Goal: Transaction & Acquisition: Purchase product/service

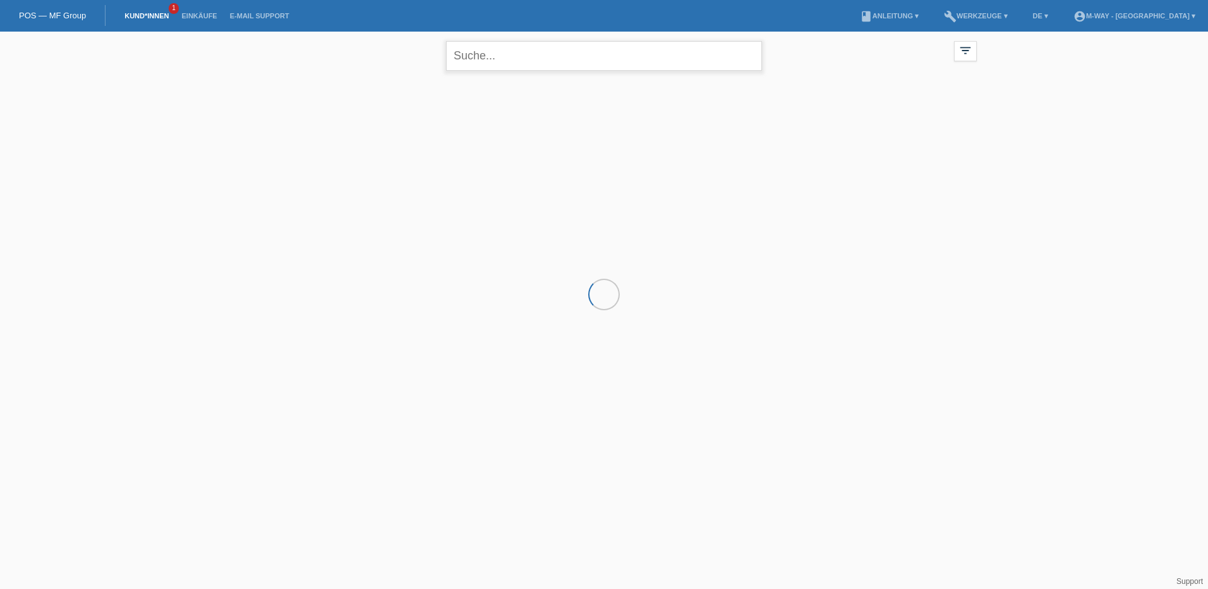
click at [561, 52] on input "text" at bounding box center [604, 56] width 316 height 30
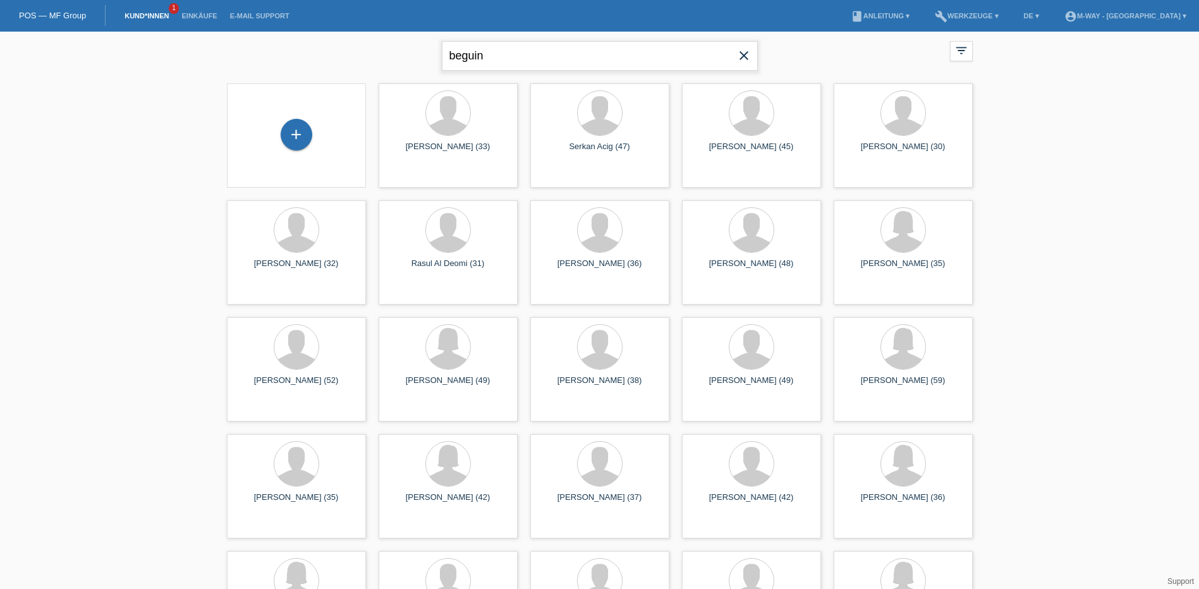
type input "beguin"
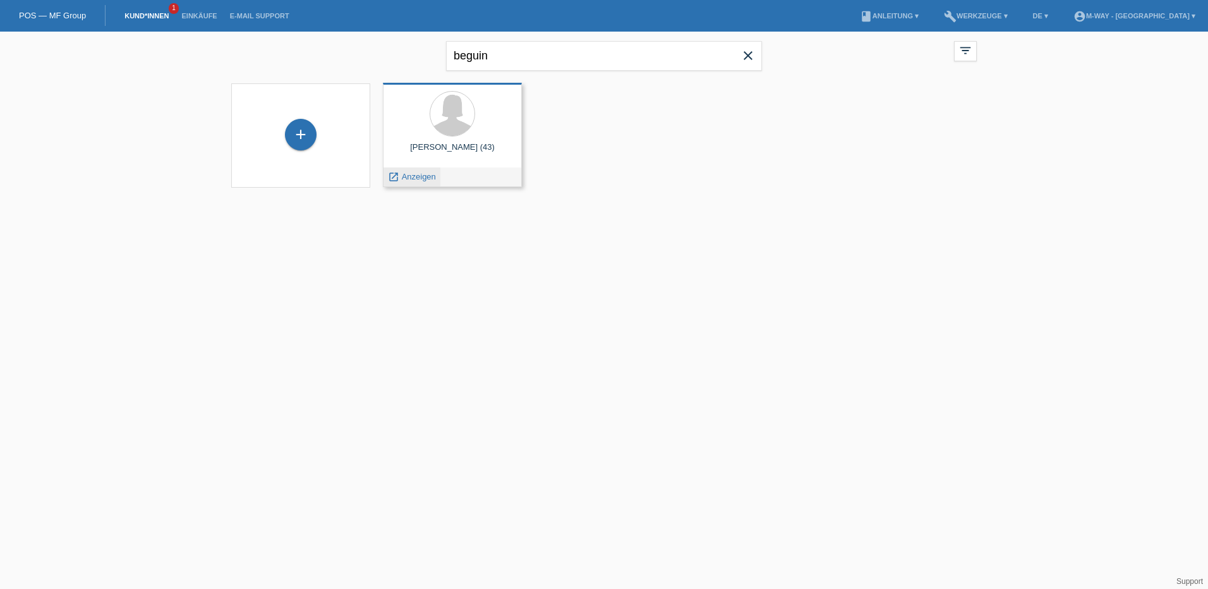
click at [413, 180] on span "Anzeigen" at bounding box center [419, 176] width 34 height 9
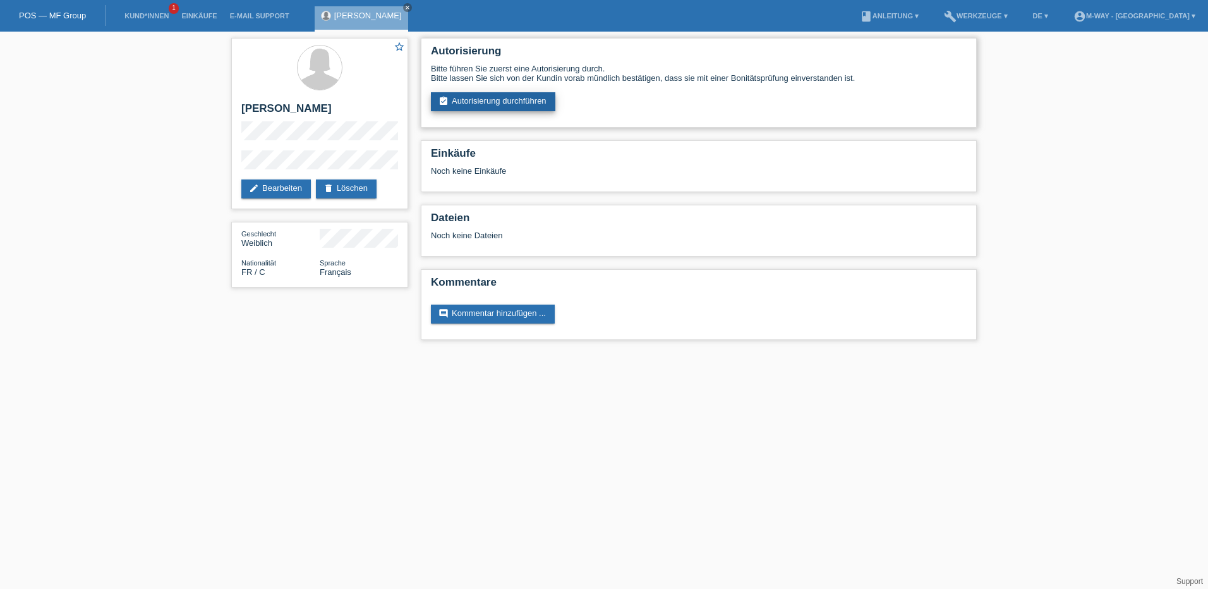
click at [513, 97] on link "assignment_turned_in Autorisierung durchführen" at bounding box center [493, 101] width 124 height 19
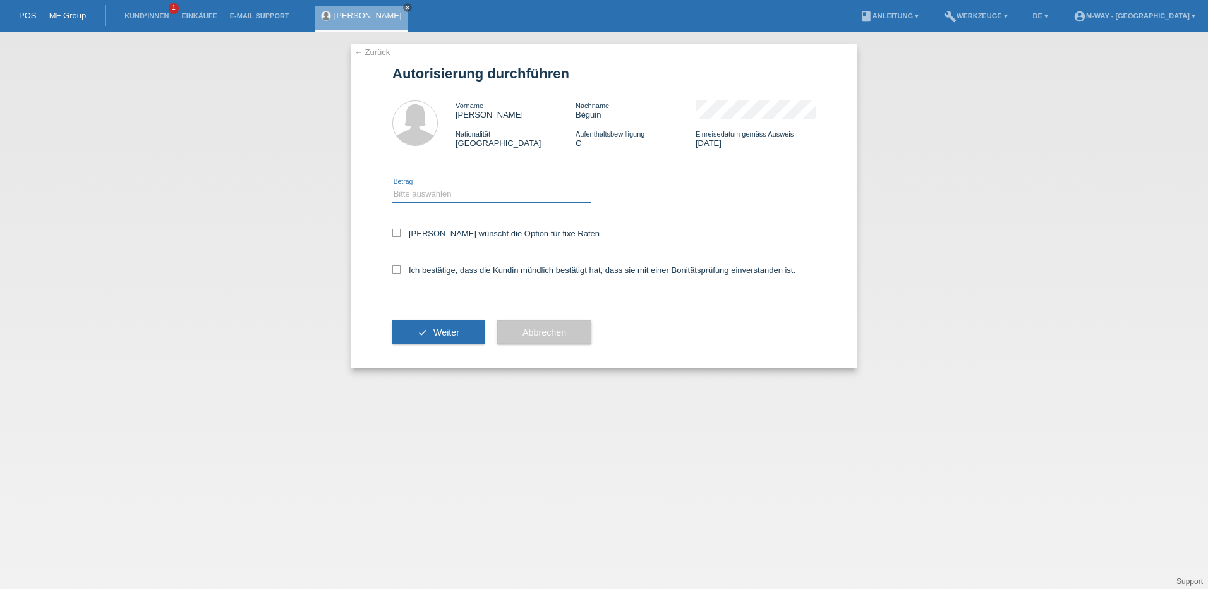
click at [514, 198] on select "Bitte auswählen CHF 1.00 - CHF 499.00 CHF 500.00 - CHF 1'999.00 CHF 2'000.00 - …" at bounding box center [491, 193] width 199 height 15
select select "3"
click at [392, 186] on select "Bitte auswählen CHF 1.00 - CHF 499.00 CHF 500.00 - CHF 1'999.00 CHF 2'000.00 - …" at bounding box center [491, 193] width 199 height 15
click at [396, 236] on icon at bounding box center [396, 233] width 8 height 8
click at [396, 236] on input "Kundin wünscht die Option für fixe Raten" at bounding box center [396, 233] width 8 height 8
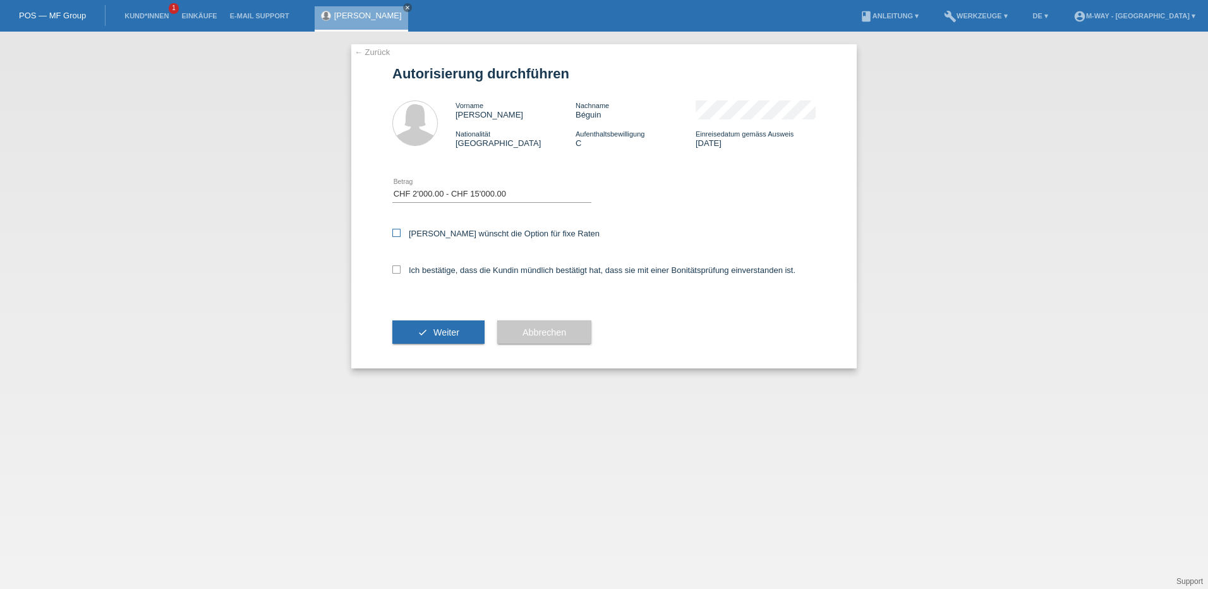
checkbox input "true"
click at [396, 272] on icon at bounding box center [396, 269] width 8 height 8
click at [396, 272] on input "Ich bestätige, dass die Kundin mündlich bestätigt hat, dass sie mit einer Bonit…" at bounding box center [396, 269] width 8 height 8
checkbox input "true"
click at [447, 330] on span "Weiter" at bounding box center [446, 332] width 26 height 10
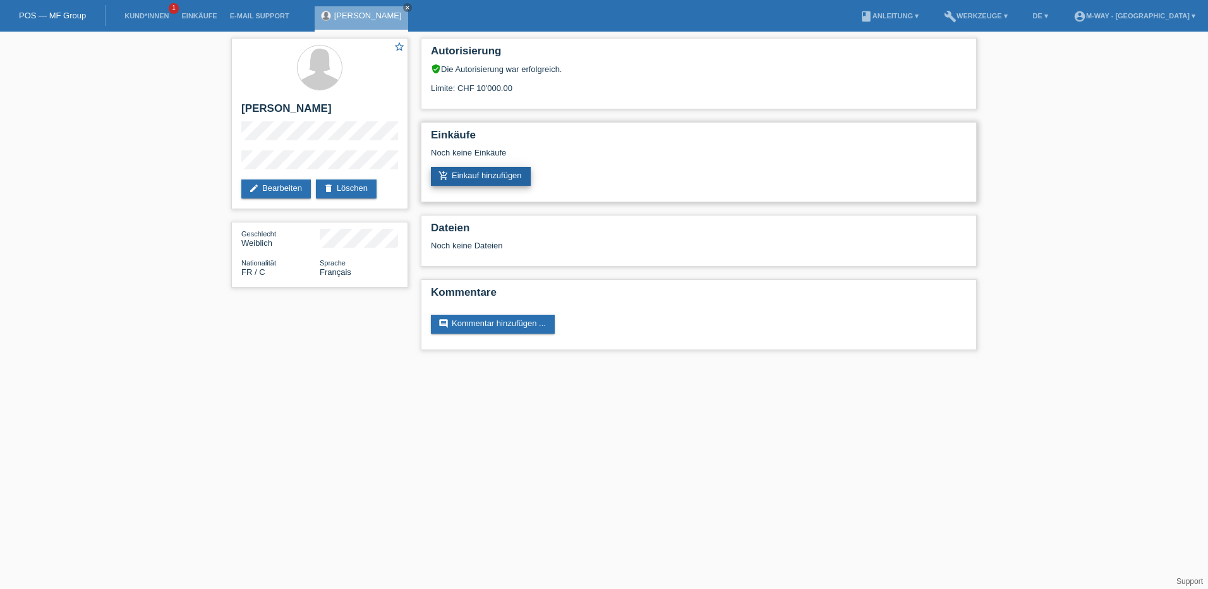
click at [493, 176] on link "add_shopping_cart Einkauf hinzufügen" at bounding box center [481, 176] width 100 height 19
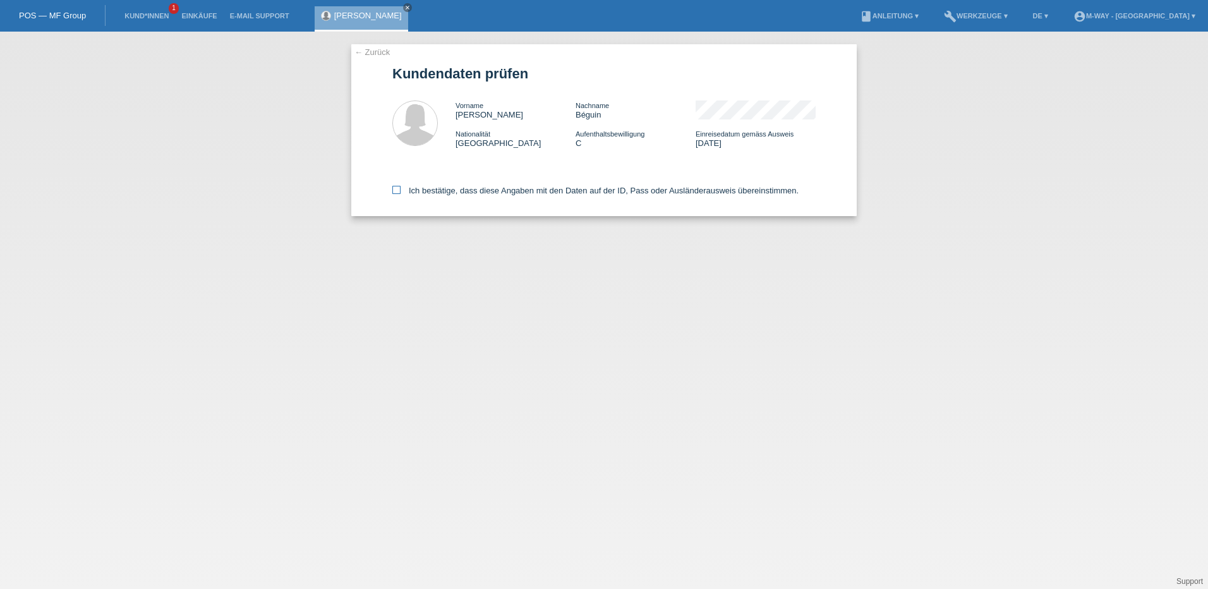
click at [397, 192] on icon at bounding box center [396, 190] width 8 height 8
click at [397, 192] on input "Ich bestätige, dass diese Angaben mit den Daten auf der ID, Pass oder Ausländer…" at bounding box center [396, 190] width 8 height 8
checkbox input "true"
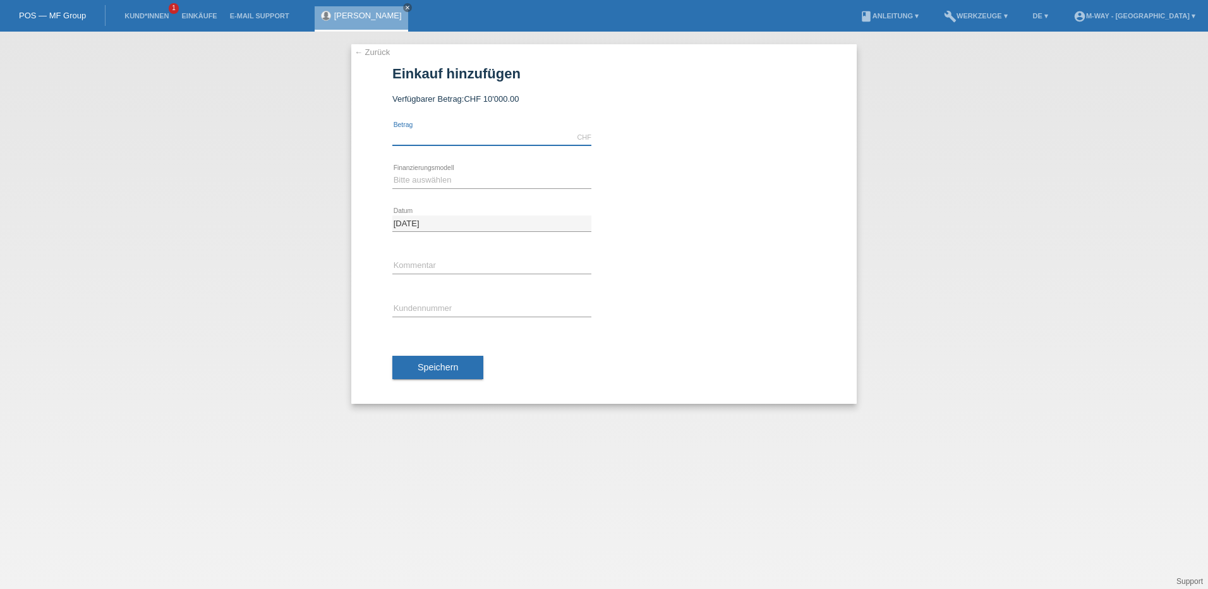
click at [484, 134] on input "text" at bounding box center [491, 138] width 199 height 16
type input "3600.00"
drag, startPoint x: 686, startPoint y: 205, endPoint x: 660, endPoint y: 214, distance: 28.2
click at [686, 205] on div at bounding box center [716, 206] width 199 height 9
click at [470, 184] on select "Bitte auswählen Fixe Raten Kauf auf Rechnung mit Teilzahlungsoption" at bounding box center [491, 179] width 199 height 15
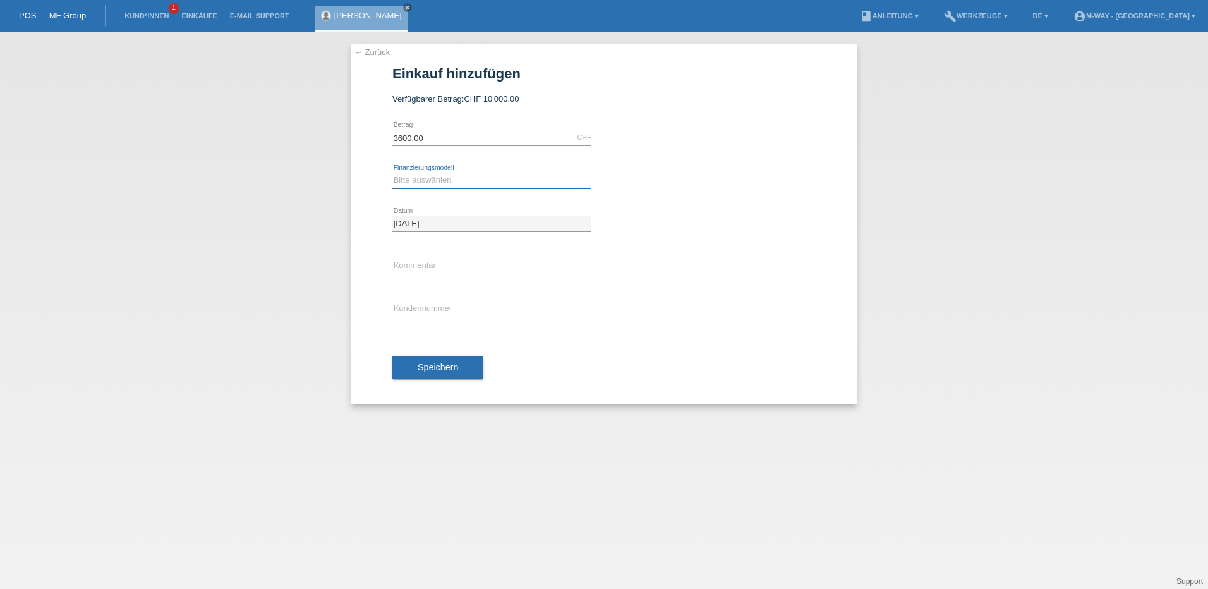
select select "77"
click at [392, 172] on select "Bitte auswählen Fixe Raten Kauf auf Rechnung mit Teilzahlungsoption" at bounding box center [491, 179] width 199 height 15
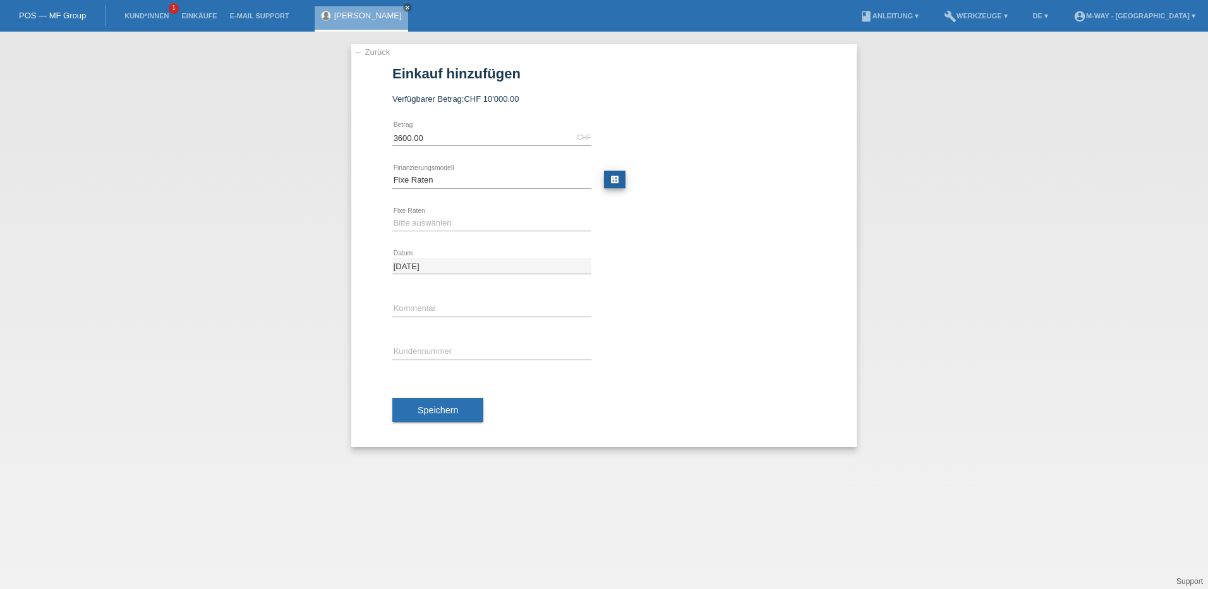
click at [615, 176] on link "calculate" at bounding box center [614, 180] width 21 height 18
type input "3600.00"
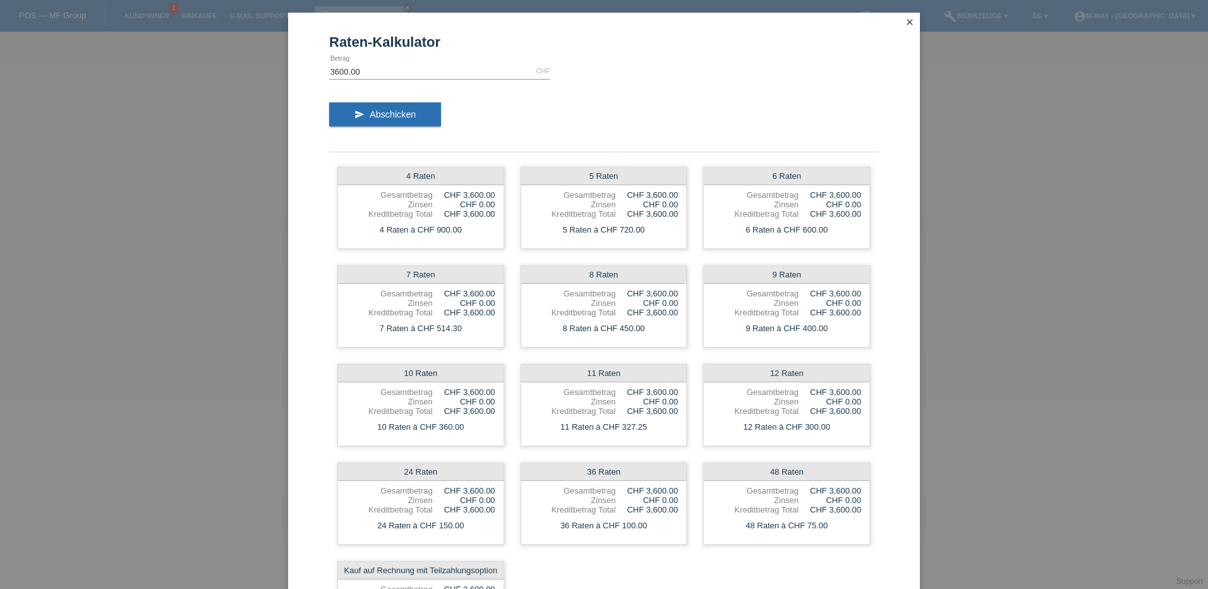
click at [905, 27] on icon "close" at bounding box center [910, 22] width 10 height 10
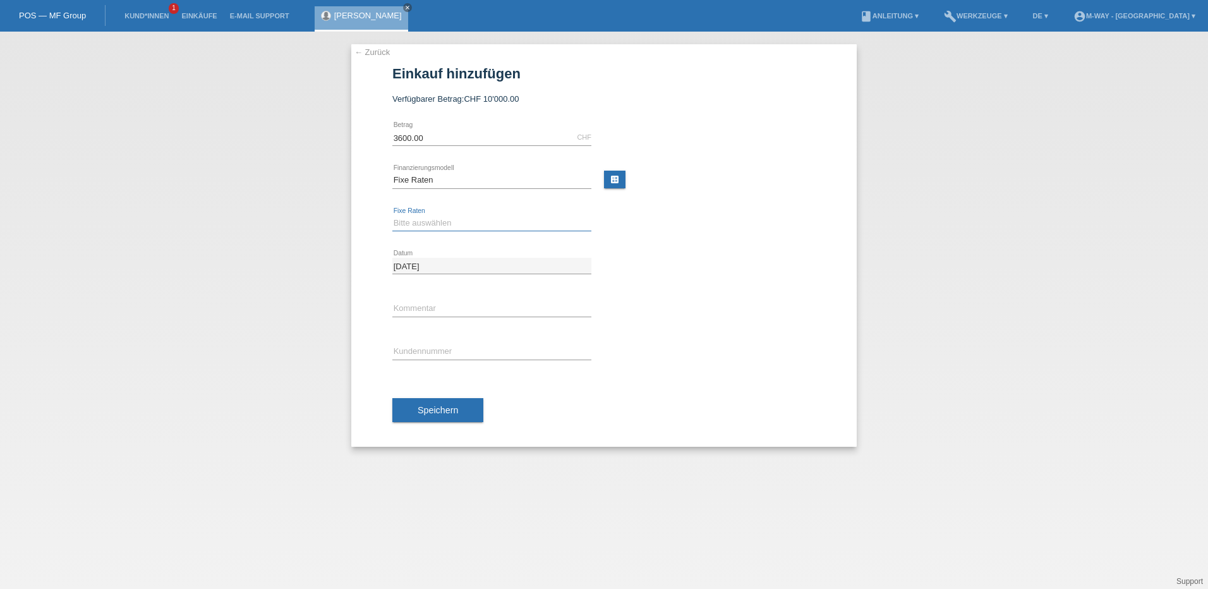
click at [445, 217] on select "Bitte auswählen 4 Raten 5 Raten 6 Raten 7 Raten 8 Raten 9 Raten 10 Raten 11 Rat…" at bounding box center [491, 222] width 199 height 15
select select "202"
click at [392, 215] on select "Bitte auswählen 4 Raten 5 Raten 6 Raten 7 Raten 8 Raten 9 Raten 10 Raten 11 Rat…" at bounding box center [491, 222] width 199 height 15
click at [435, 356] on input "text" at bounding box center [491, 352] width 199 height 16
type input "K383518"
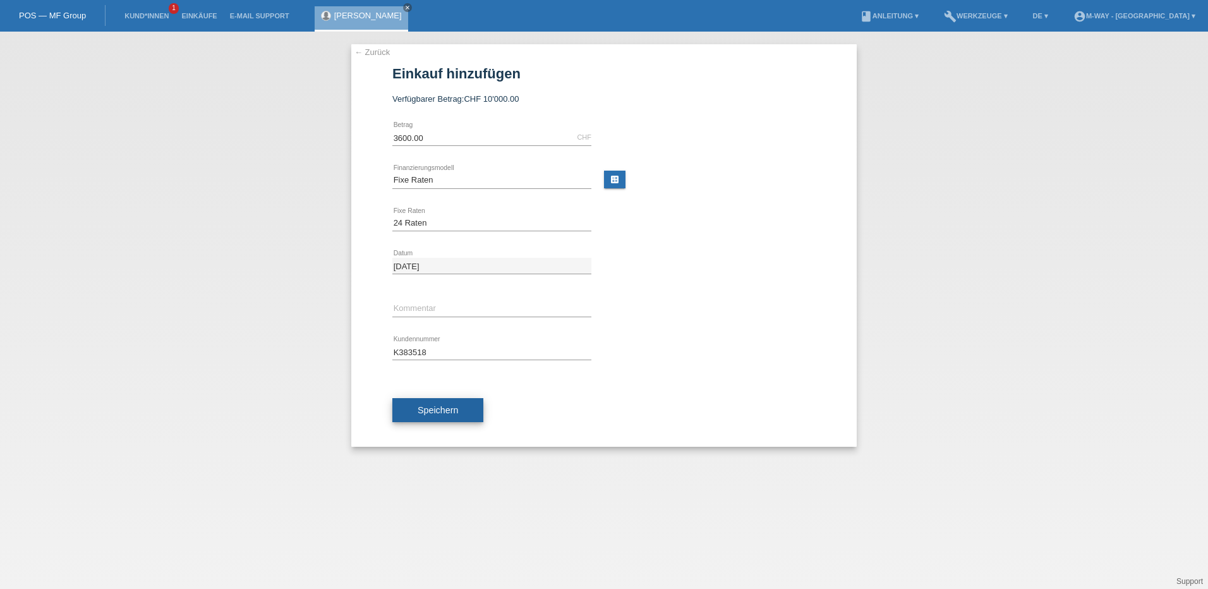
click at [436, 405] on span "Speichern" at bounding box center [438, 410] width 40 height 10
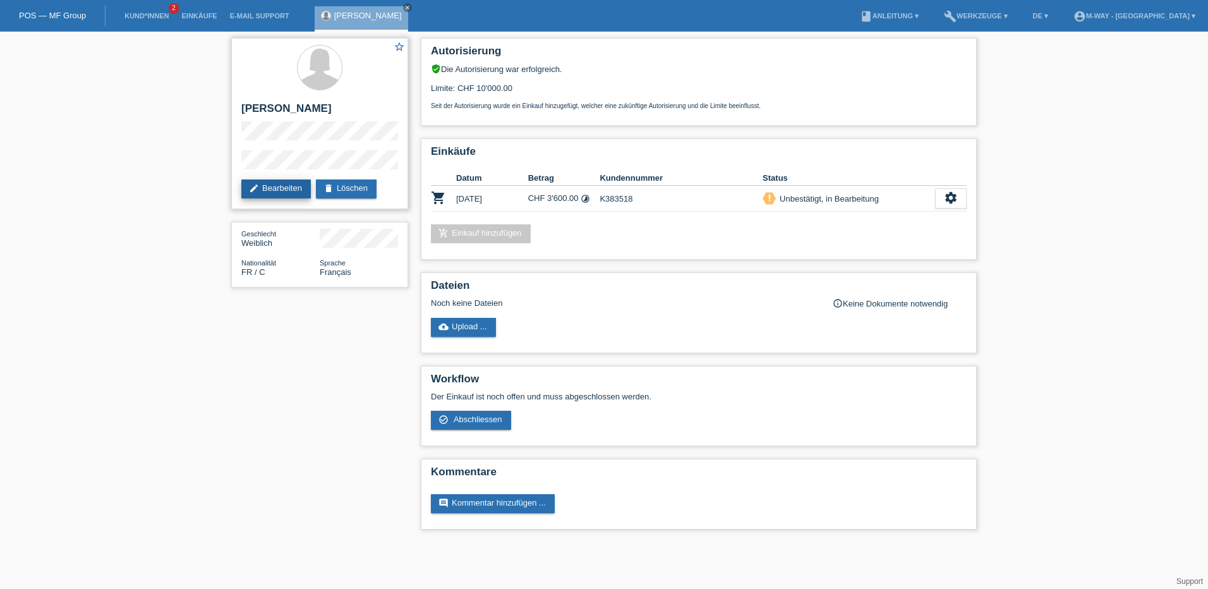
click at [282, 191] on link "edit Bearbeiten" at bounding box center [276, 188] width 70 height 19
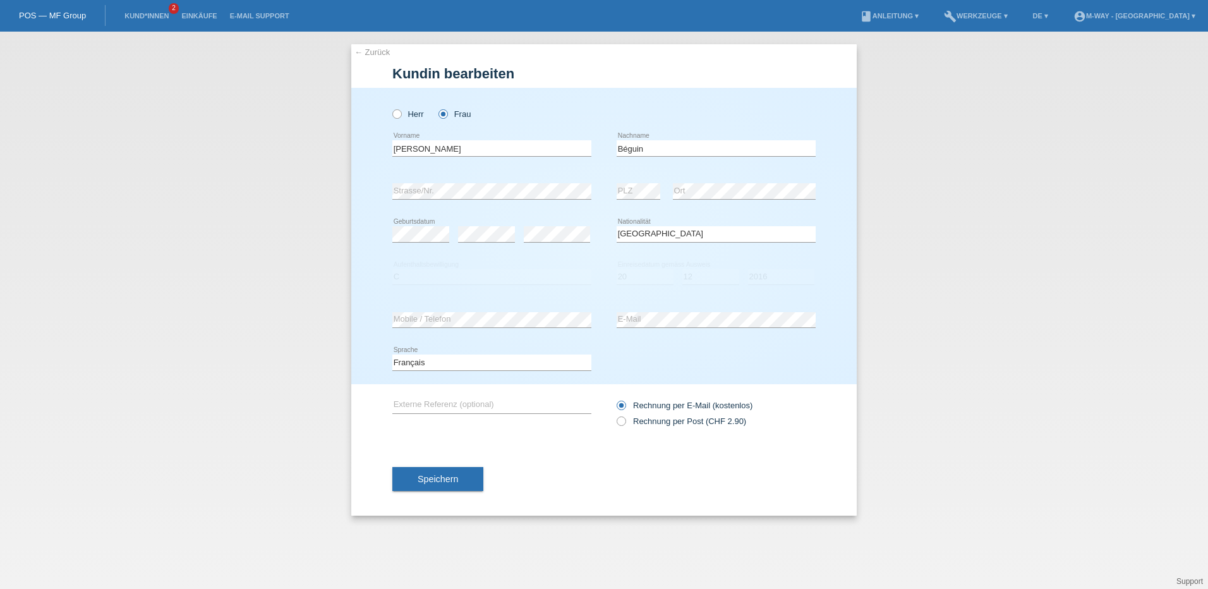
select select "FR"
select select "C"
select select "20"
select select "12"
select select "2016"
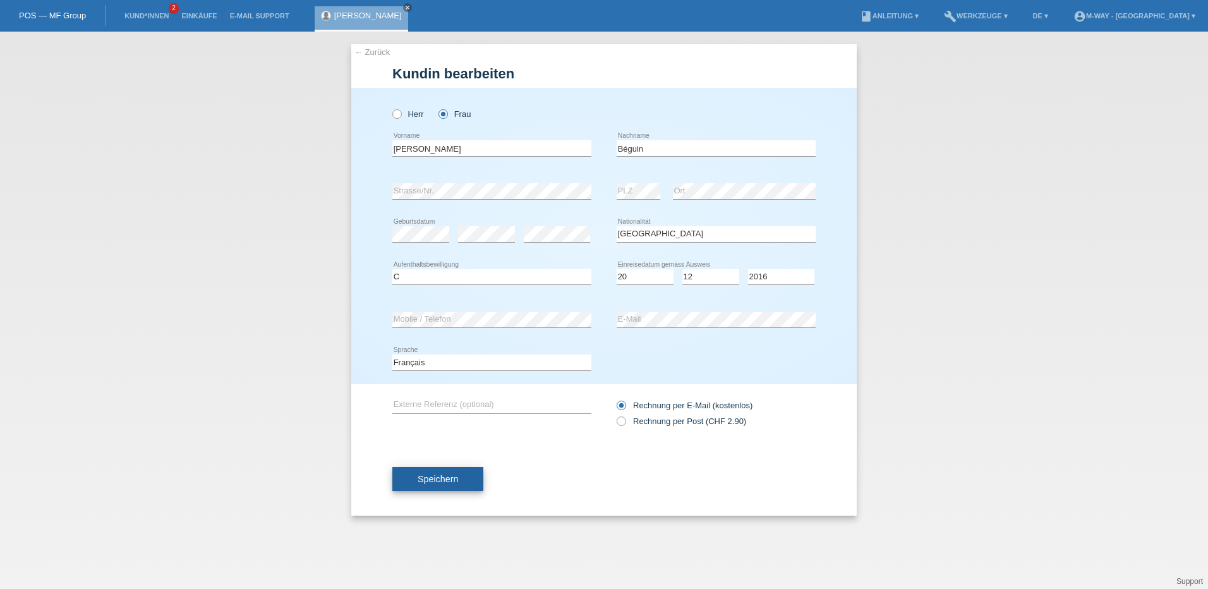
click at [446, 476] on span "Speichern" at bounding box center [438, 479] width 40 height 10
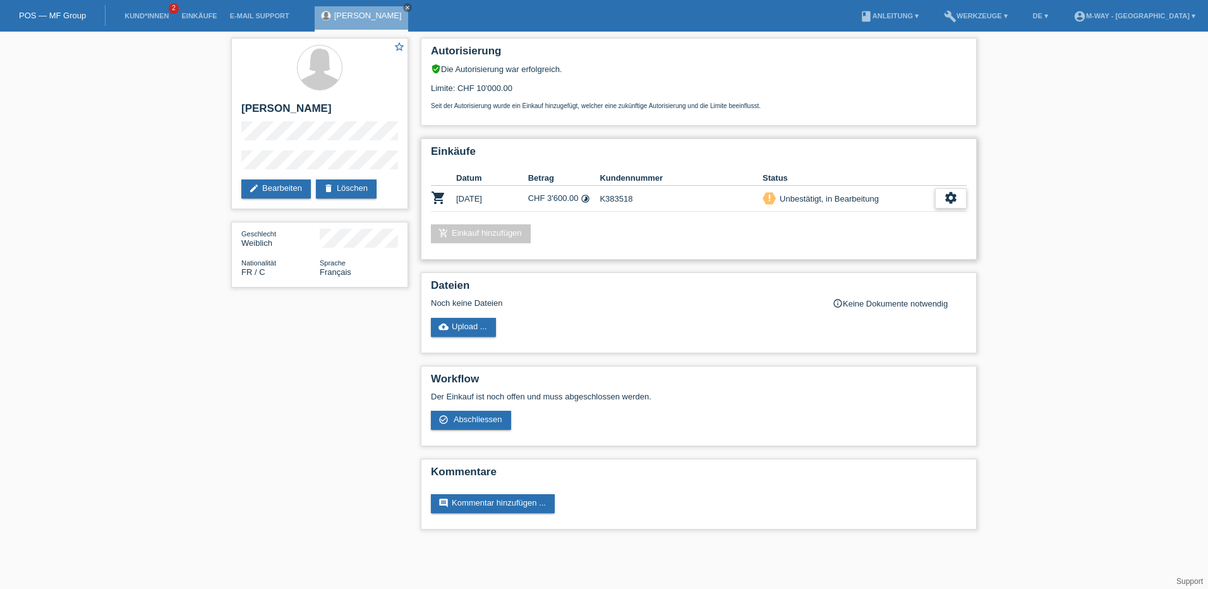
click at [943, 202] on div "settings" at bounding box center [951, 198] width 32 height 20
click at [839, 255] on span "Abschliessen" at bounding box center [849, 255] width 52 height 15
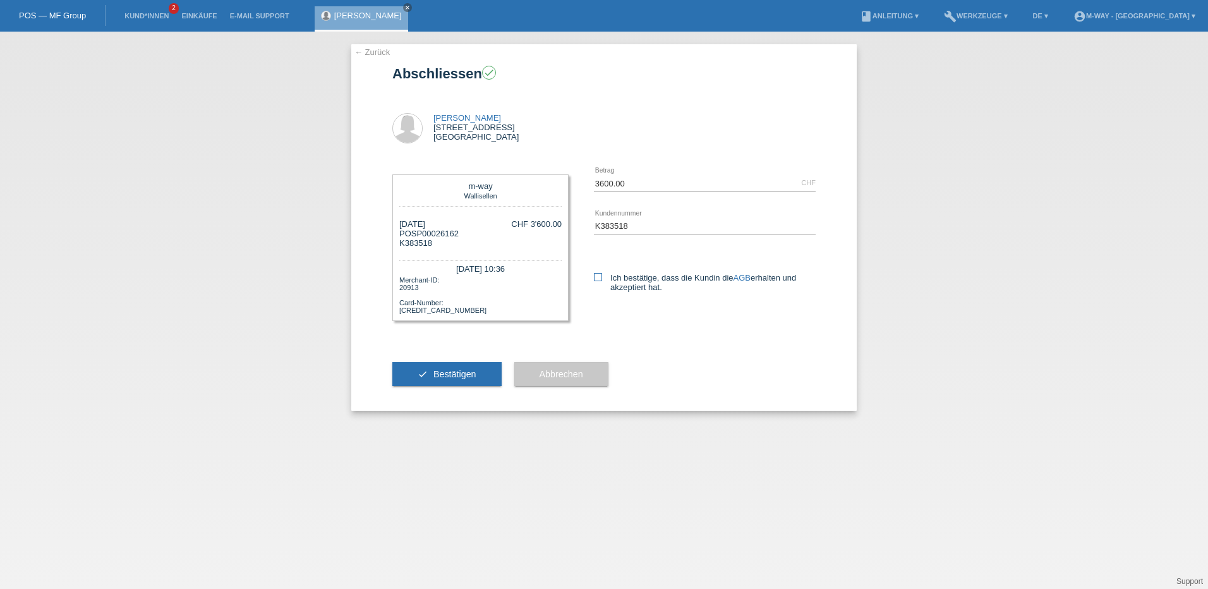
click at [596, 282] on label "Ich bestätige, dass die Kundin die AGB erhalten und akzeptiert hat." at bounding box center [705, 282] width 222 height 19
click at [596, 281] on input "Ich bestätige, dass die Kundin die AGB erhalten und akzeptiert hat." at bounding box center [598, 277] width 8 height 8
checkbox input "true"
click at [470, 378] on span "Bestätigen" at bounding box center [454, 374] width 43 height 10
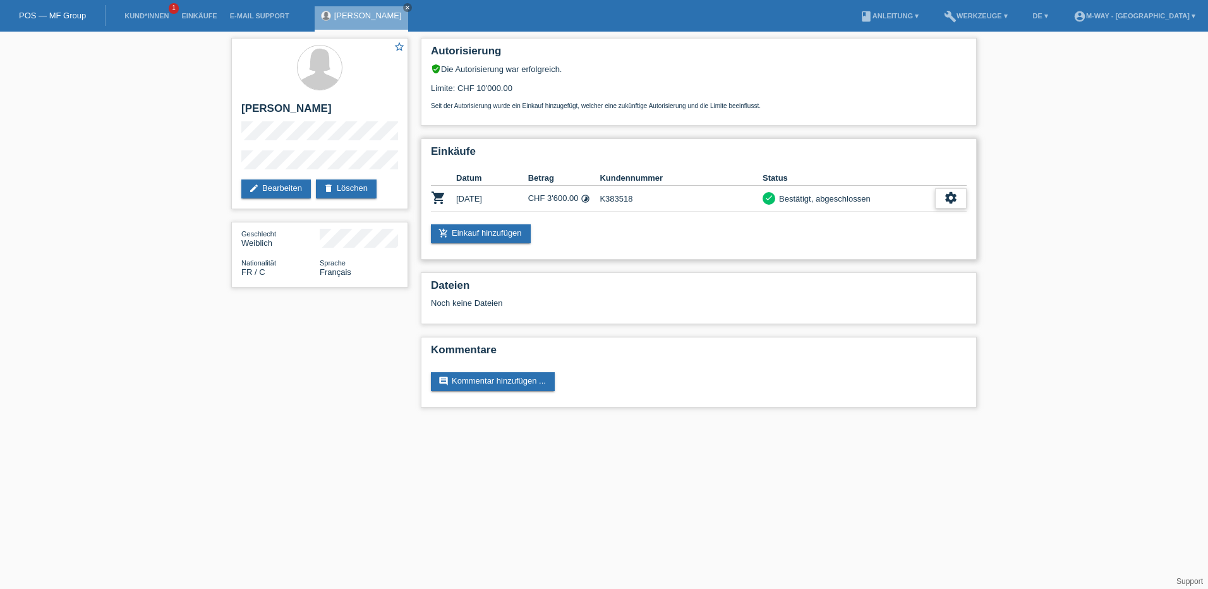
click at [955, 194] on icon "settings" at bounding box center [951, 198] width 14 height 14
click at [887, 255] on span "Quittung herunterladen" at bounding box center [904, 255] width 88 height 15
